Goal: Transaction & Acquisition: Download file/media

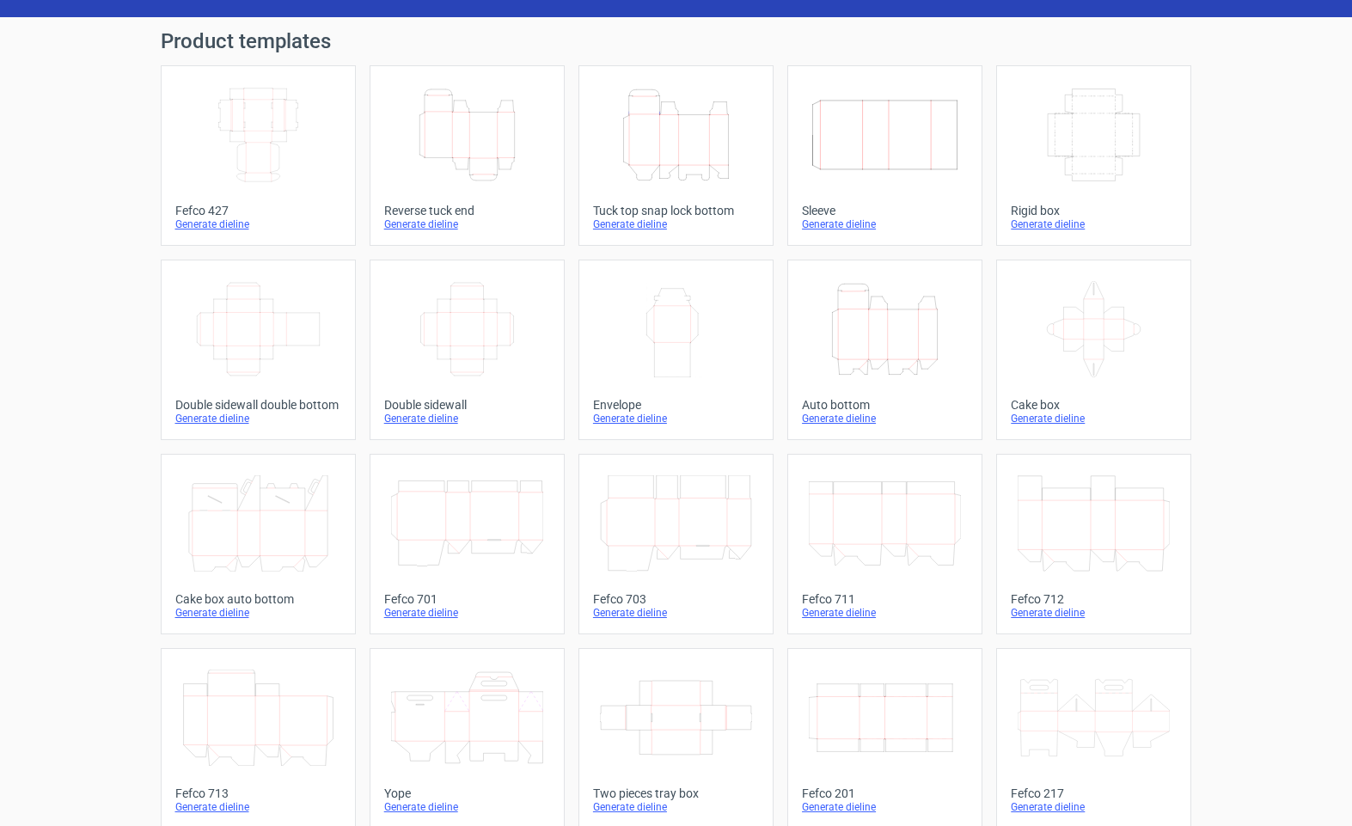
scroll to position [52, 0]
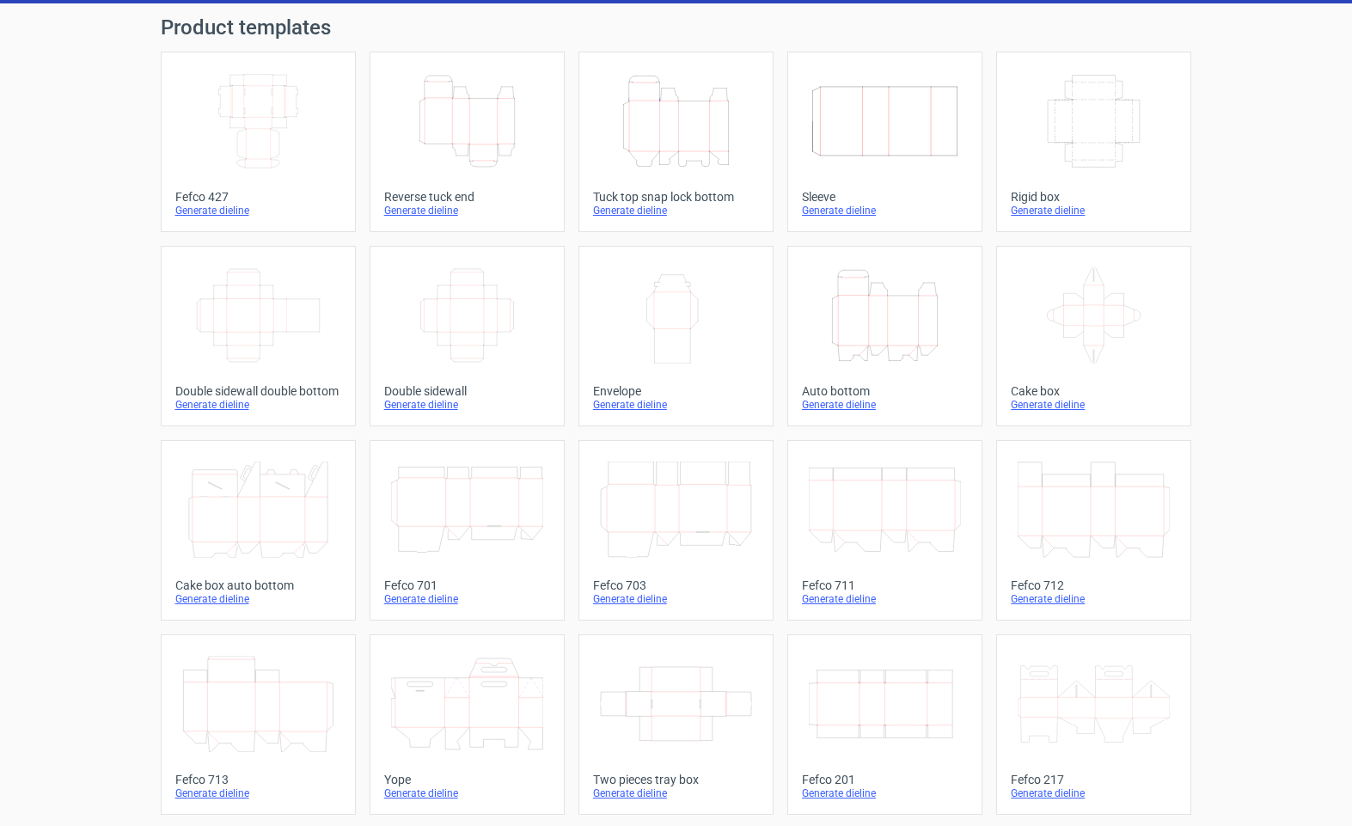
click at [295, 720] on icon at bounding box center [258, 704] width 152 height 96
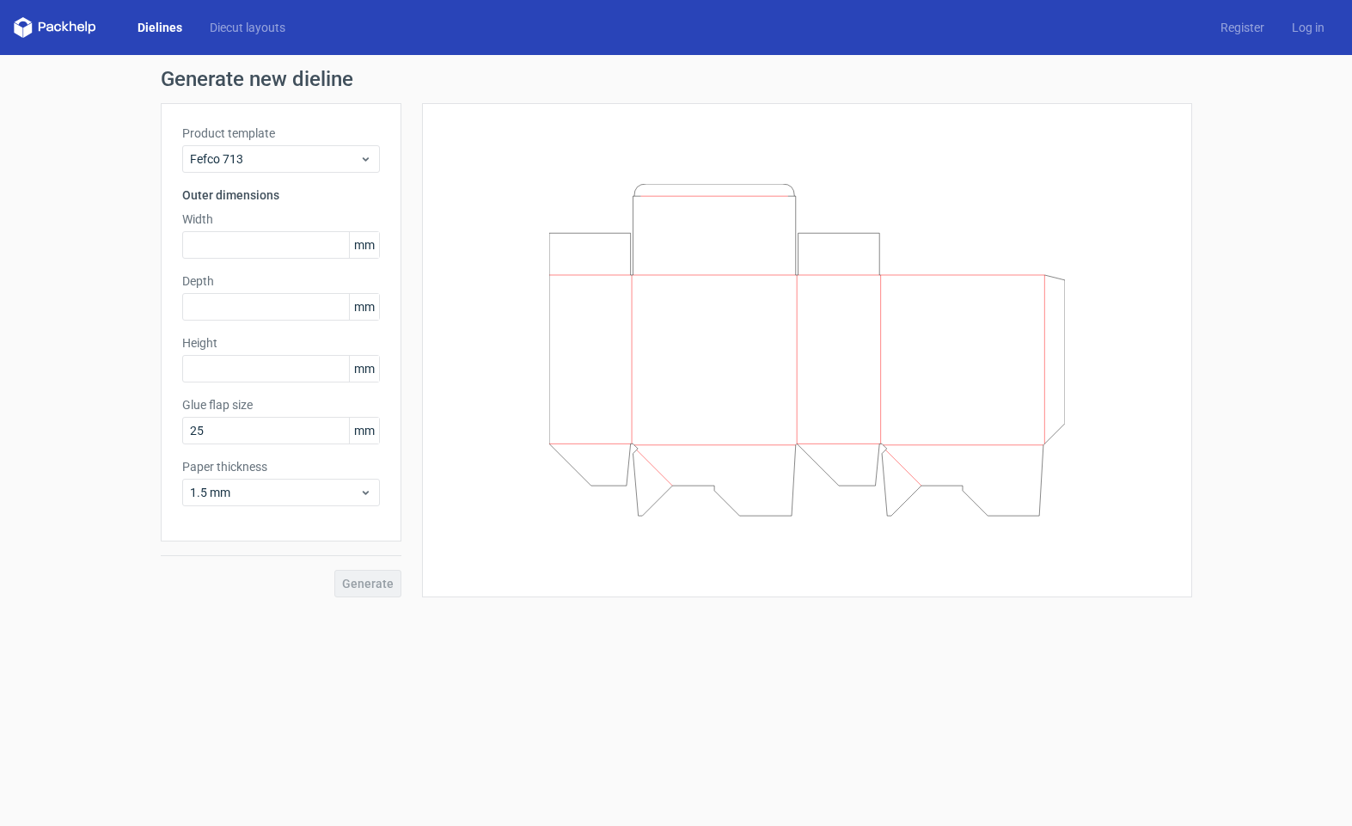
click at [61, 26] on icon at bounding box center [55, 27] width 83 height 21
click at [18, 27] on polygon at bounding box center [18, 29] width 9 height 15
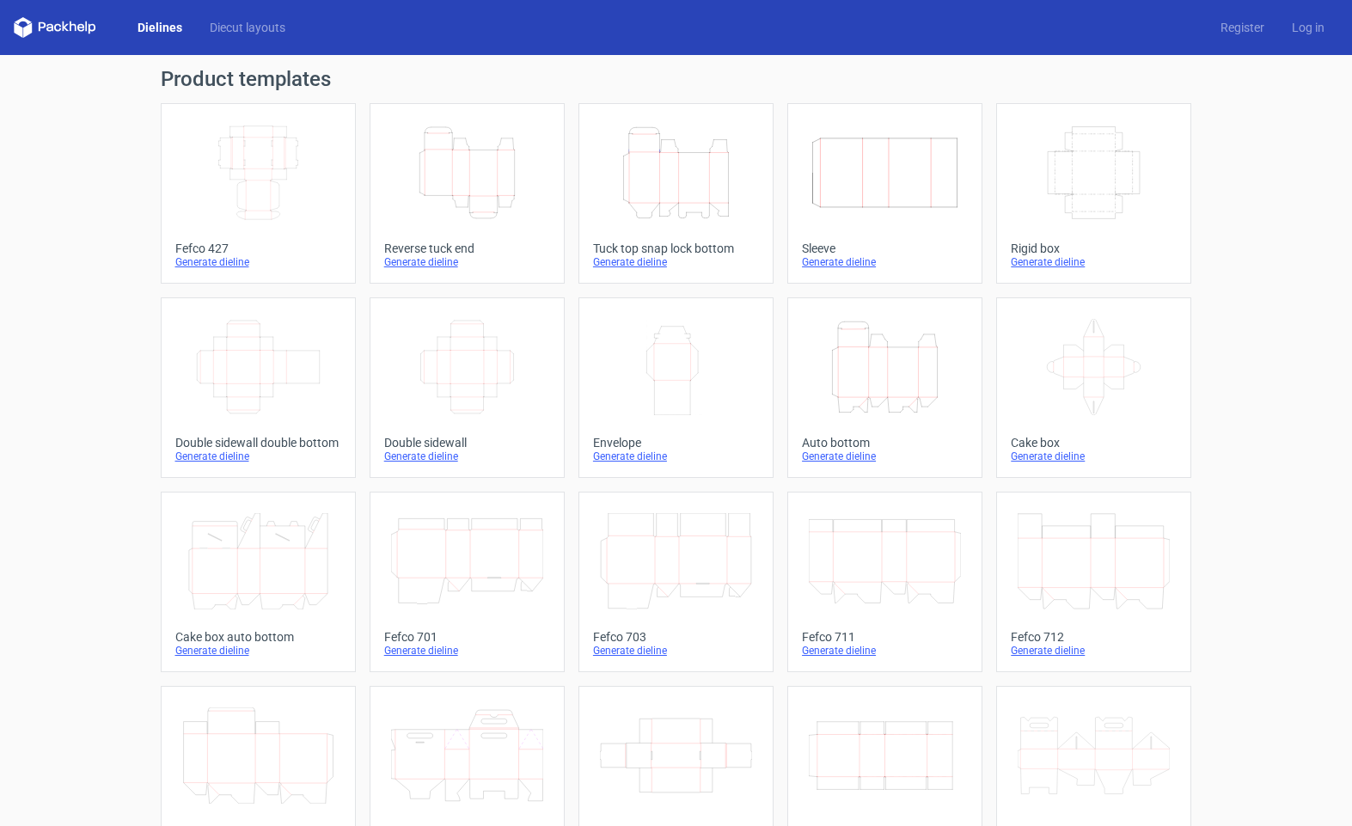
click at [917, 354] on icon "Height Depth Width" at bounding box center [885, 367] width 152 height 96
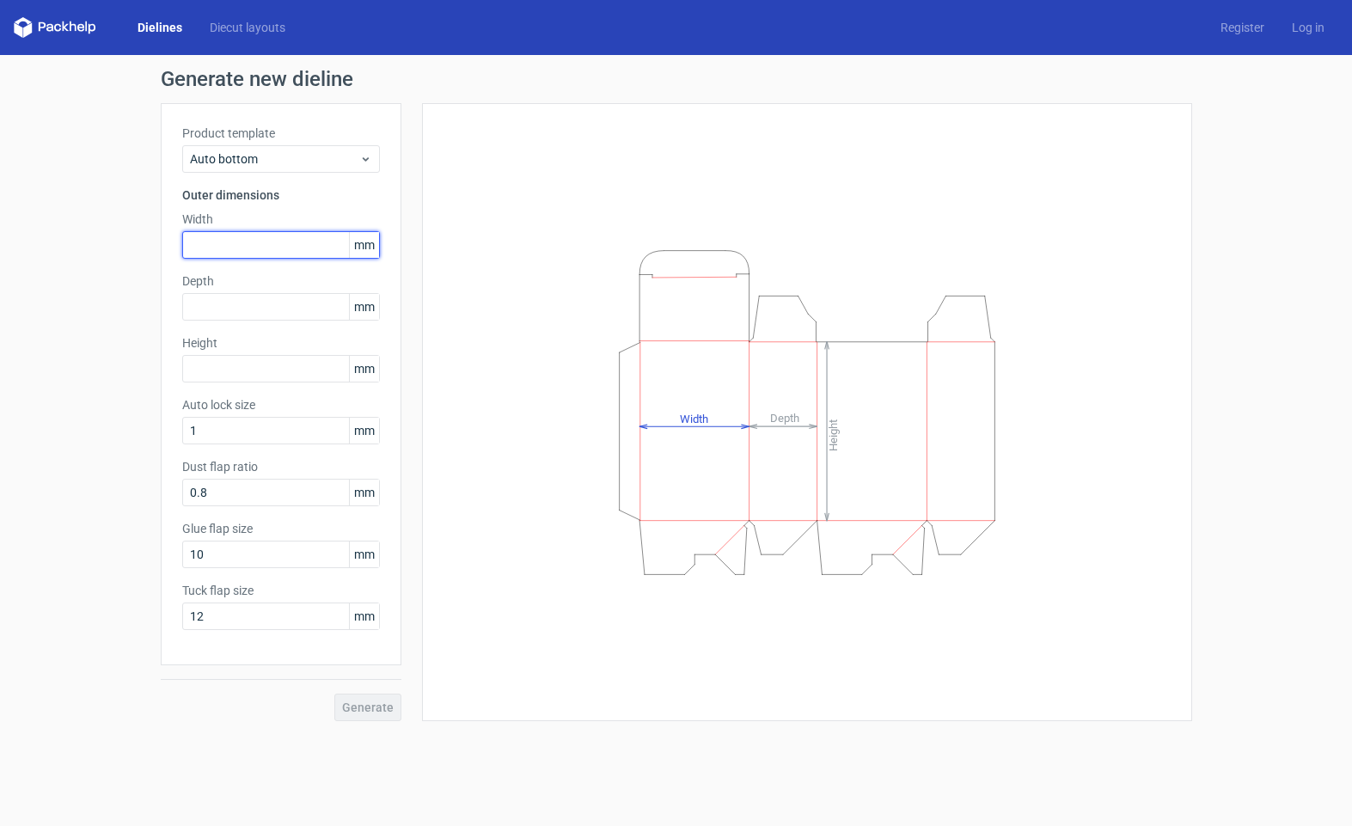
click at [217, 235] on input "text" at bounding box center [281, 245] width 198 height 28
type input "95"
type input "50"
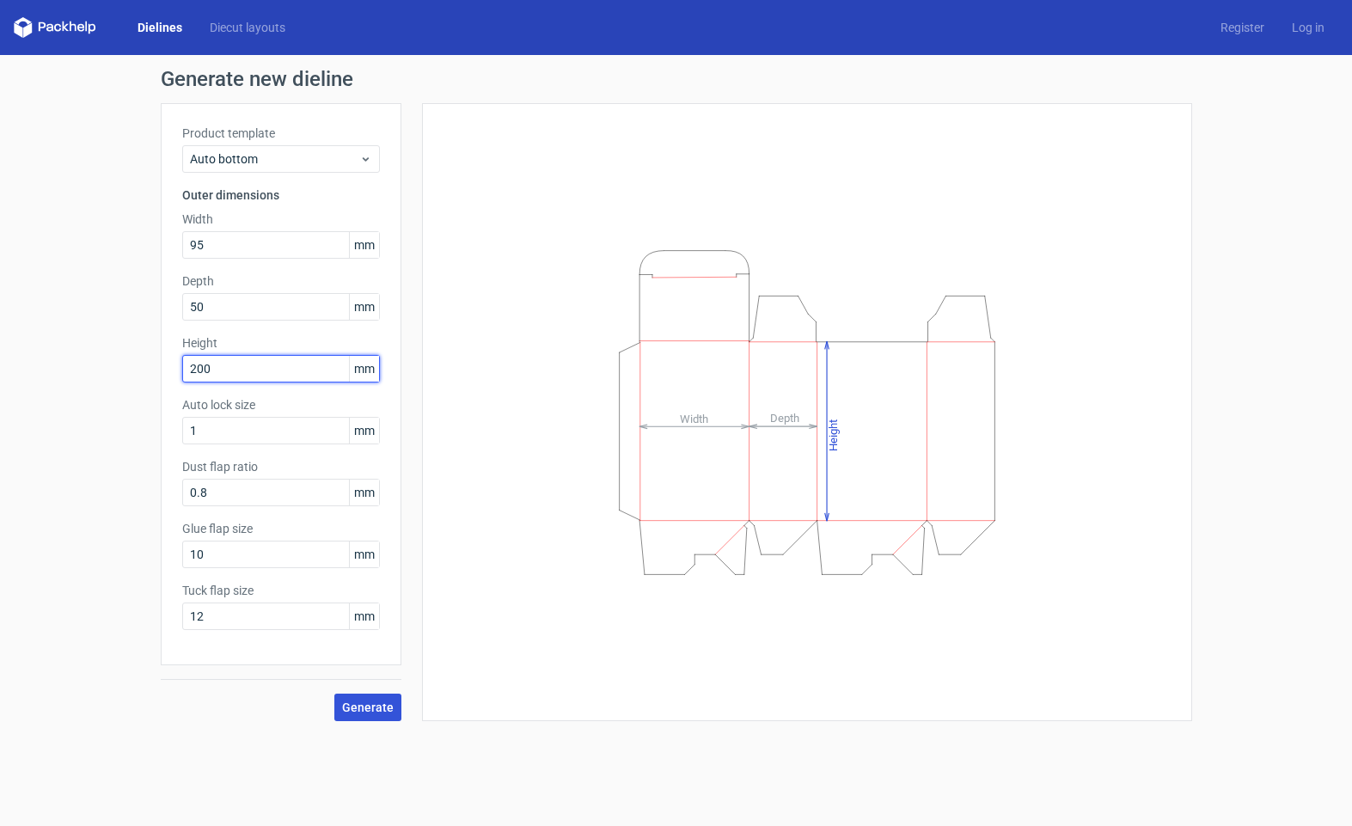
type input "200"
click at [378, 712] on span "Generate" at bounding box center [368, 708] width 52 height 12
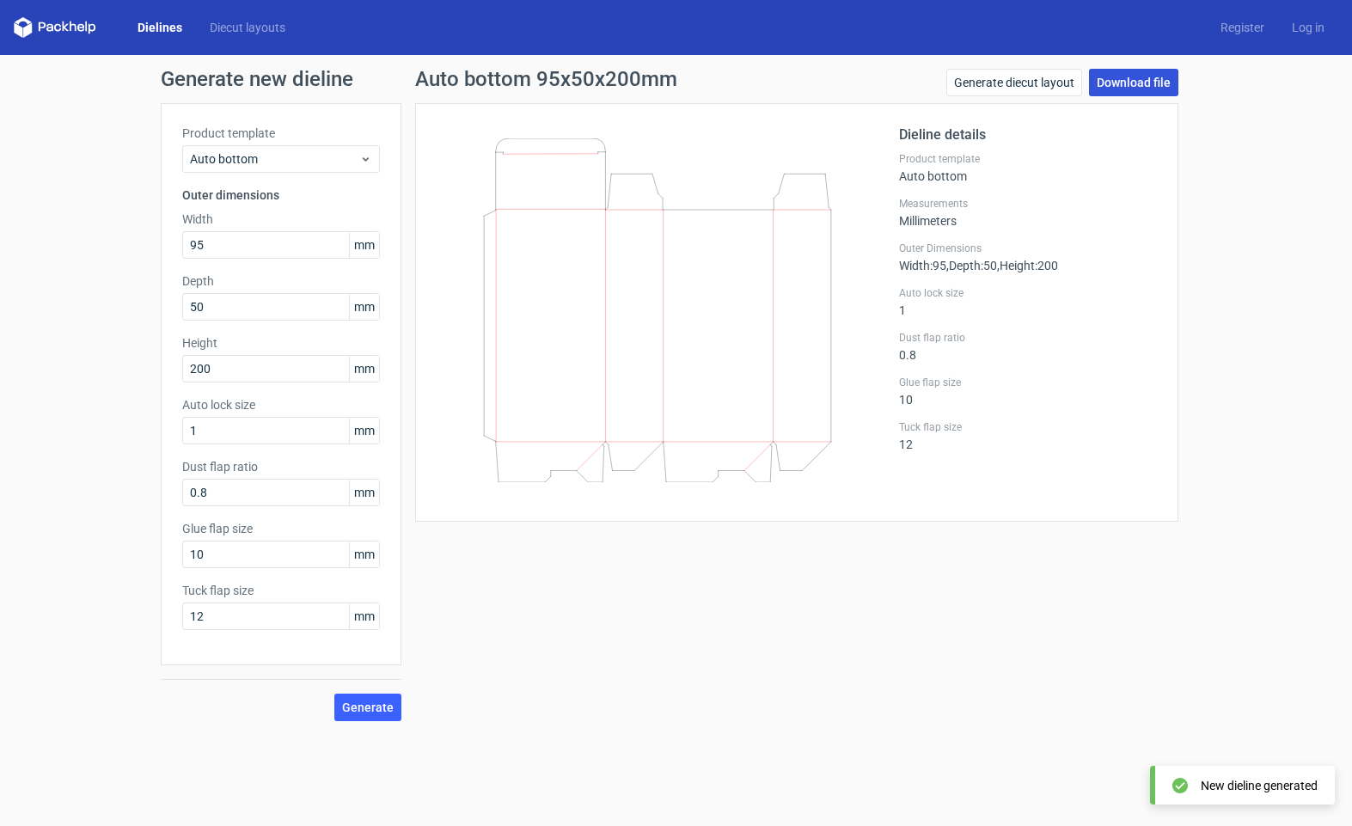
click at [1122, 88] on link "Download file" at bounding box center [1133, 83] width 89 height 28
